Goal: Find specific page/section: Find specific page/section

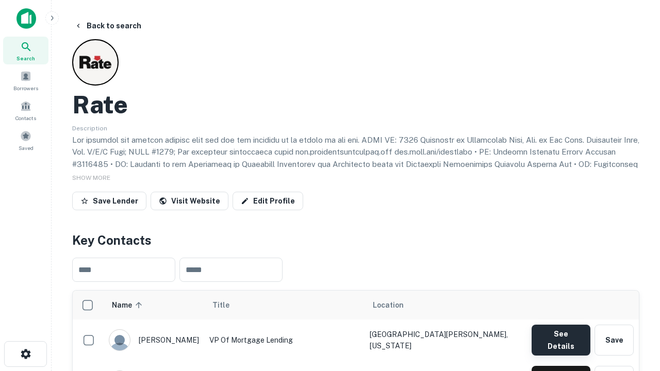
click at [561, 335] on button "See Details" at bounding box center [561, 340] width 59 height 31
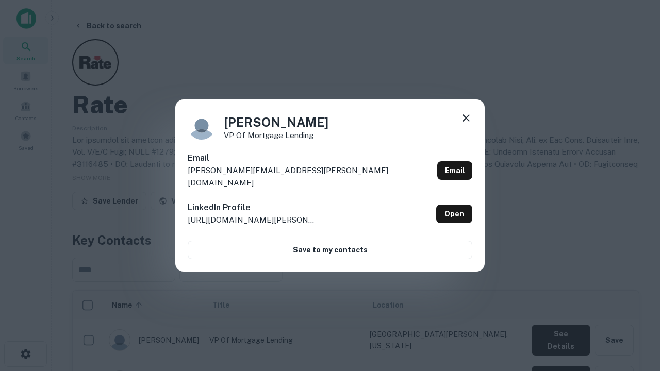
click at [466, 124] on icon at bounding box center [466, 118] width 12 height 12
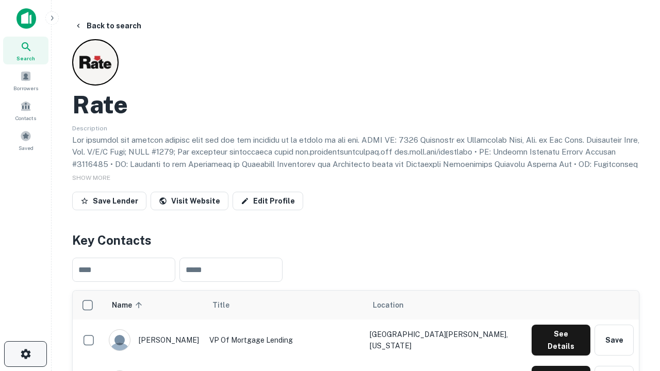
click at [25, 354] on icon "button" at bounding box center [26, 354] width 12 height 12
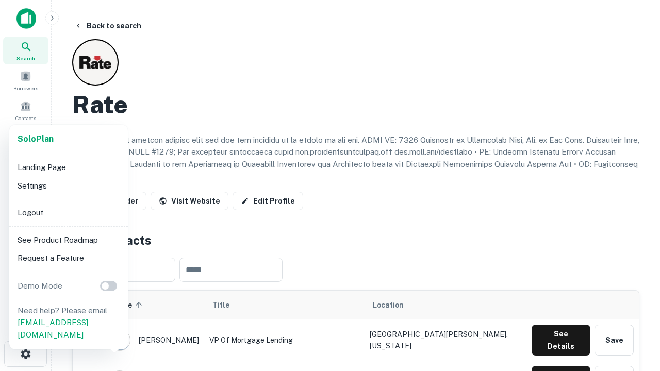
click at [68, 213] on li "Logout" at bounding box center [68, 213] width 110 height 19
